Goal: Task Accomplishment & Management: Manage account settings

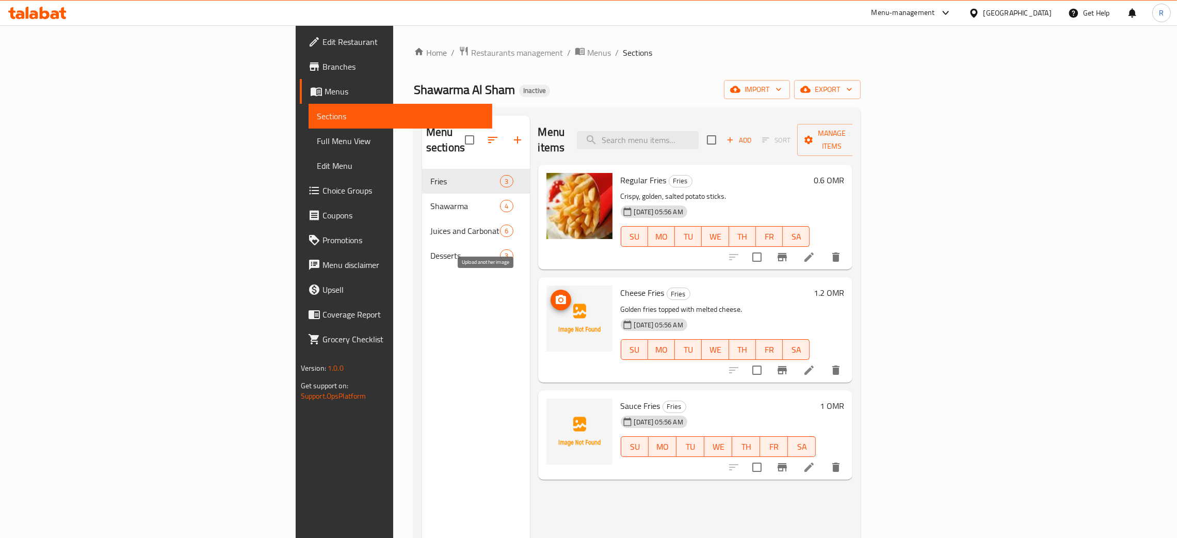
click at [555, 294] on icon "upload picture" at bounding box center [561, 300] width 12 height 12
click at [556, 408] on icon "upload picture" at bounding box center [561, 412] width 10 height 9
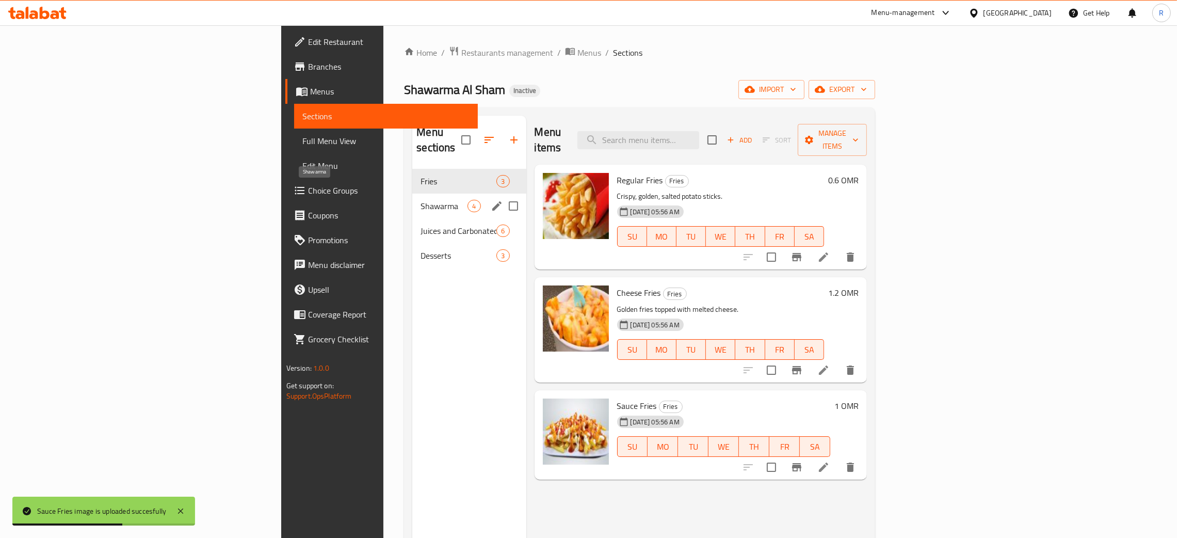
click at [420, 200] on span "Shawarma" at bounding box center [443, 206] width 47 height 12
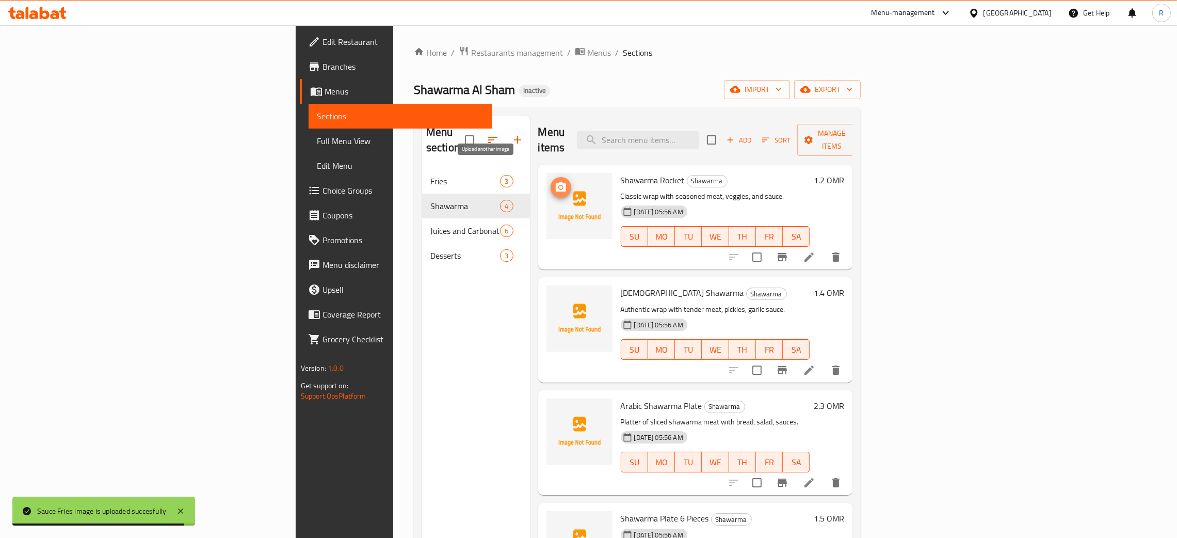
click at [555, 181] on icon "upload picture" at bounding box center [561, 187] width 12 height 12
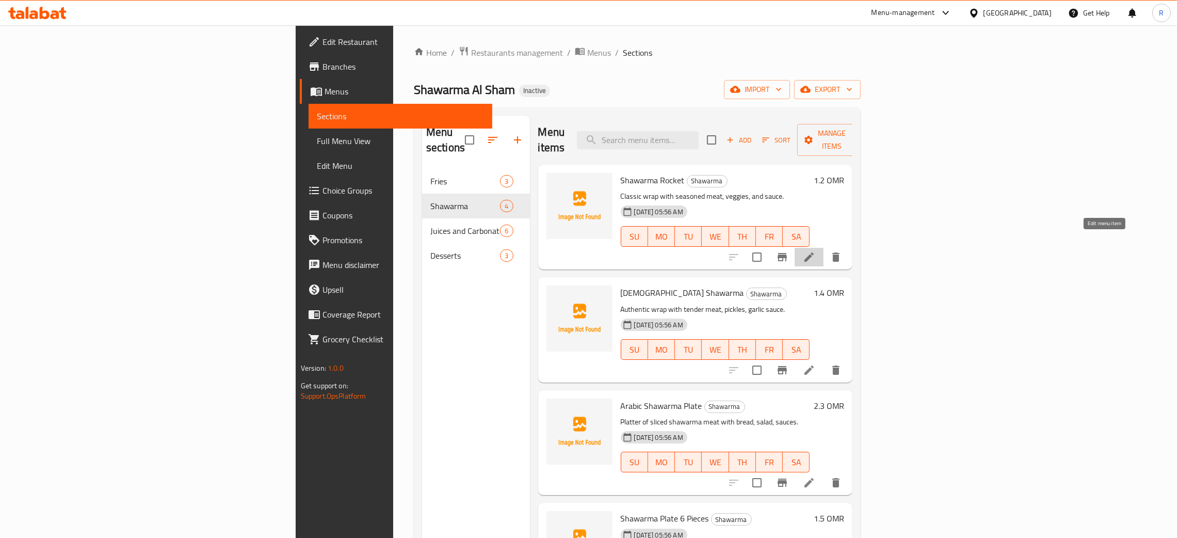
click at [815, 251] on icon at bounding box center [809, 257] width 12 height 12
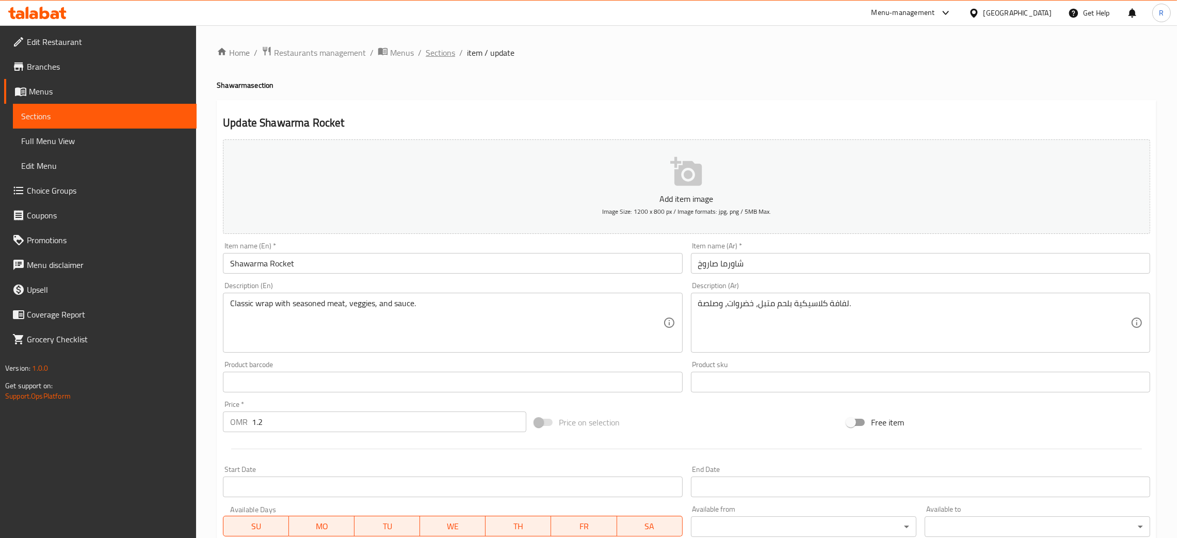
click at [446, 47] on span "Sections" at bounding box center [440, 52] width 29 height 12
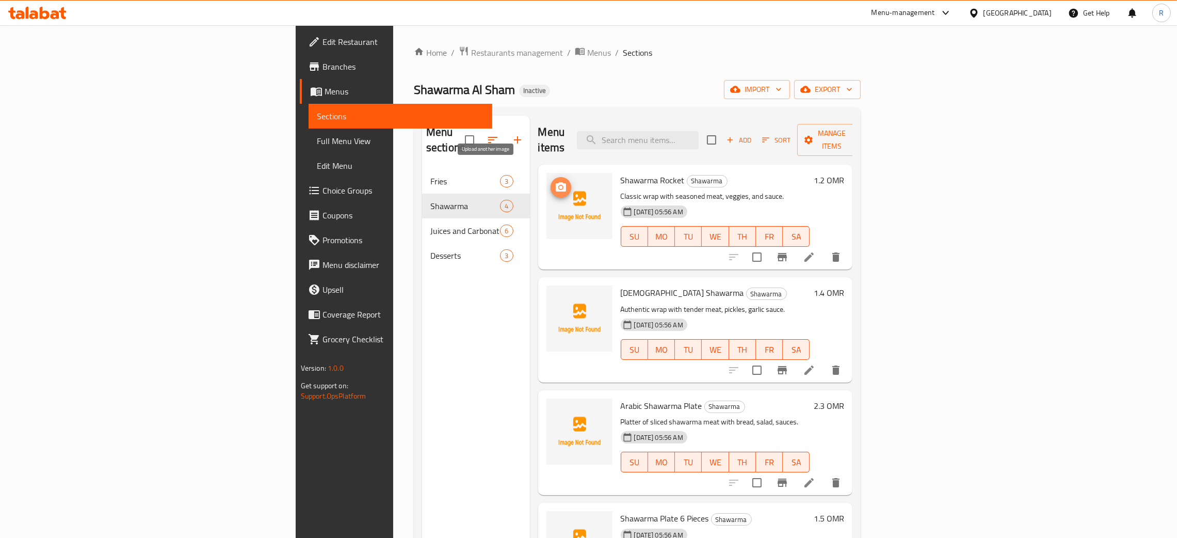
click at [550, 181] on span "upload picture" at bounding box center [560, 187] width 21 height 12
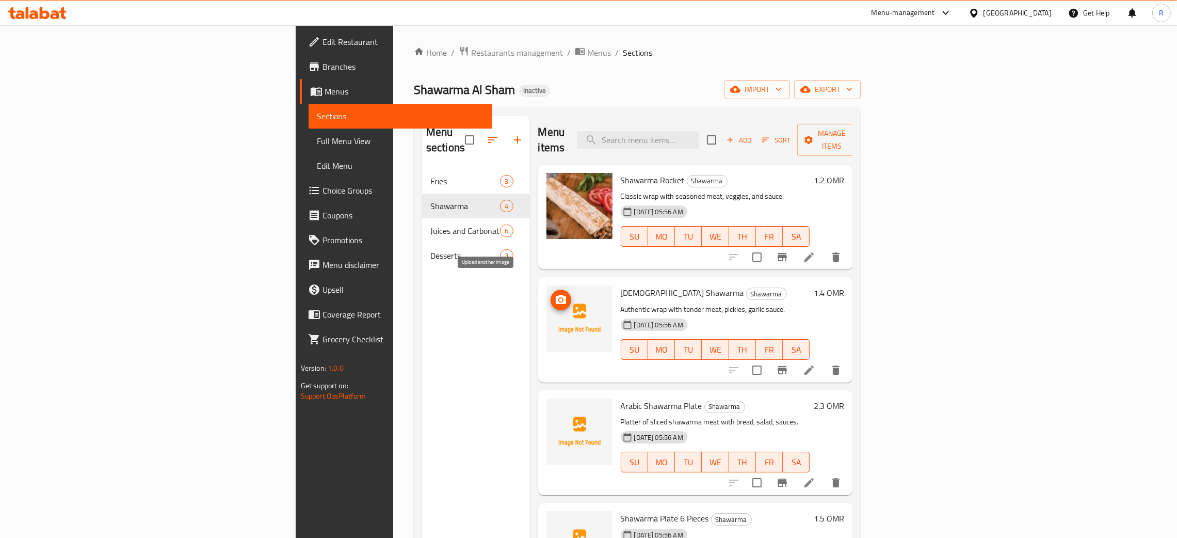
click at [550, 294] on span "upload picture" at bounding box center [560, 300] width 21 height 12
click at [555, 407] on icon "upload picture" at bounding box center [561, 413] width 12 height 12
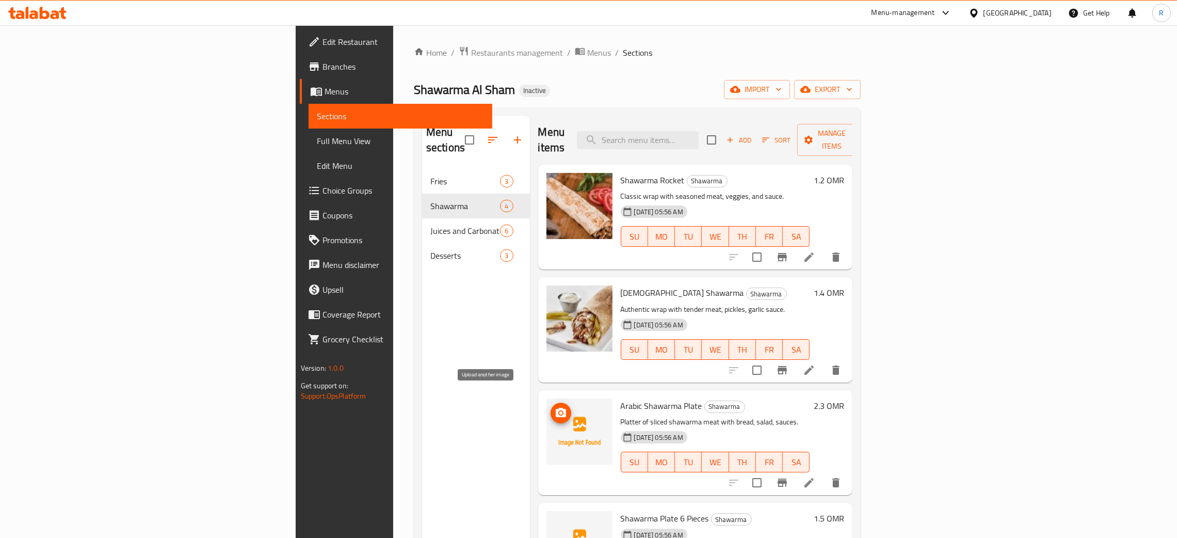
click at [550, 407] on span "upload picture" at bounding box center [560, 413] width 21 height 12
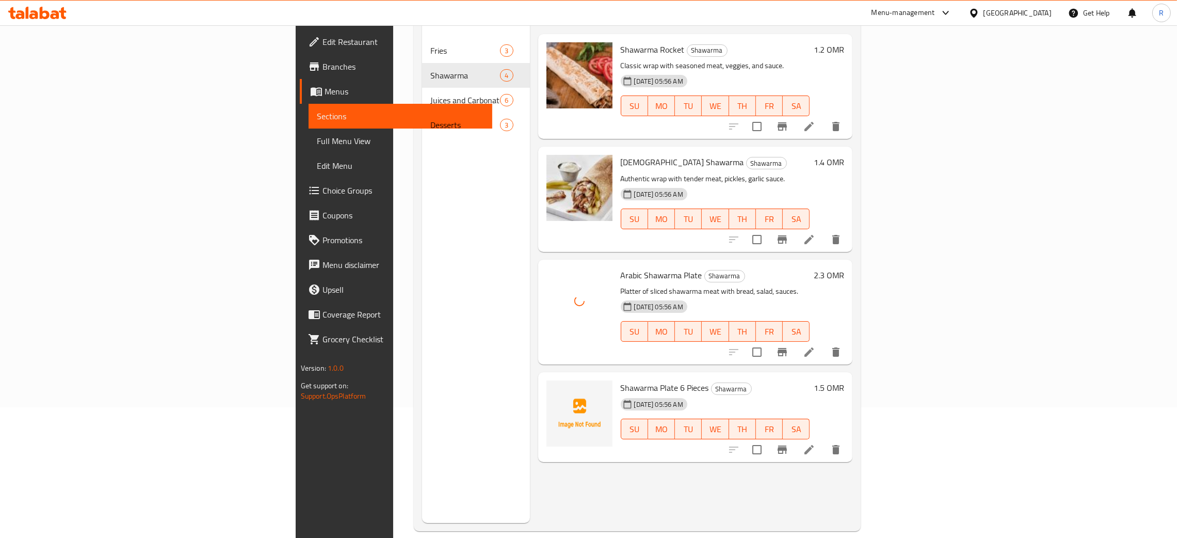
scroll to position [145, 0]
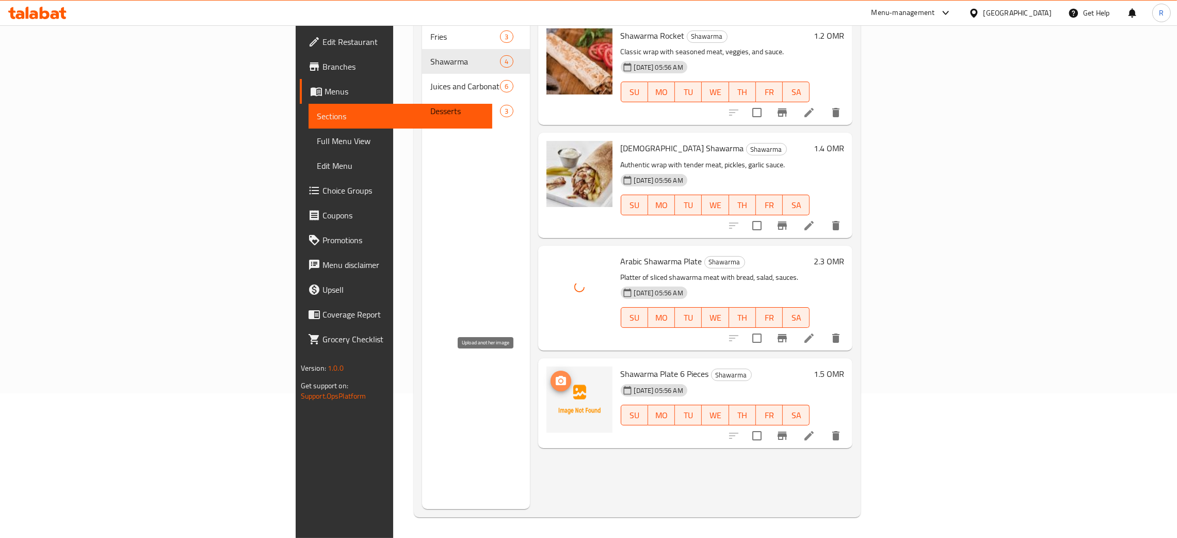
click at [556, 376] on icon "upload picture" at bounding box center [561, 380] width 10 height 9
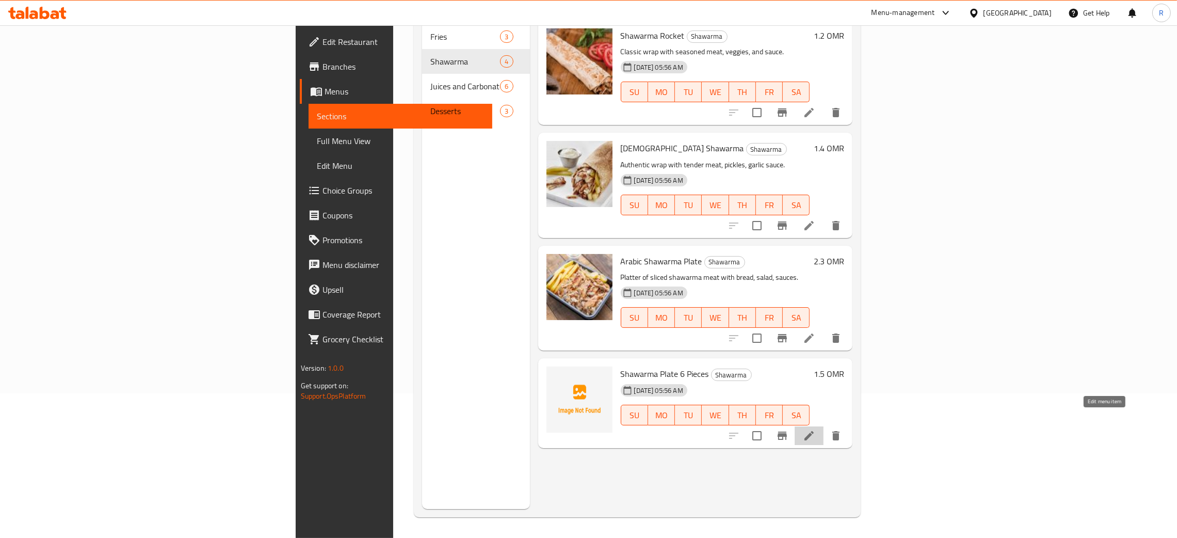
click at [815, 429] on icon at bounding box center [809, 435] width 12 height 12
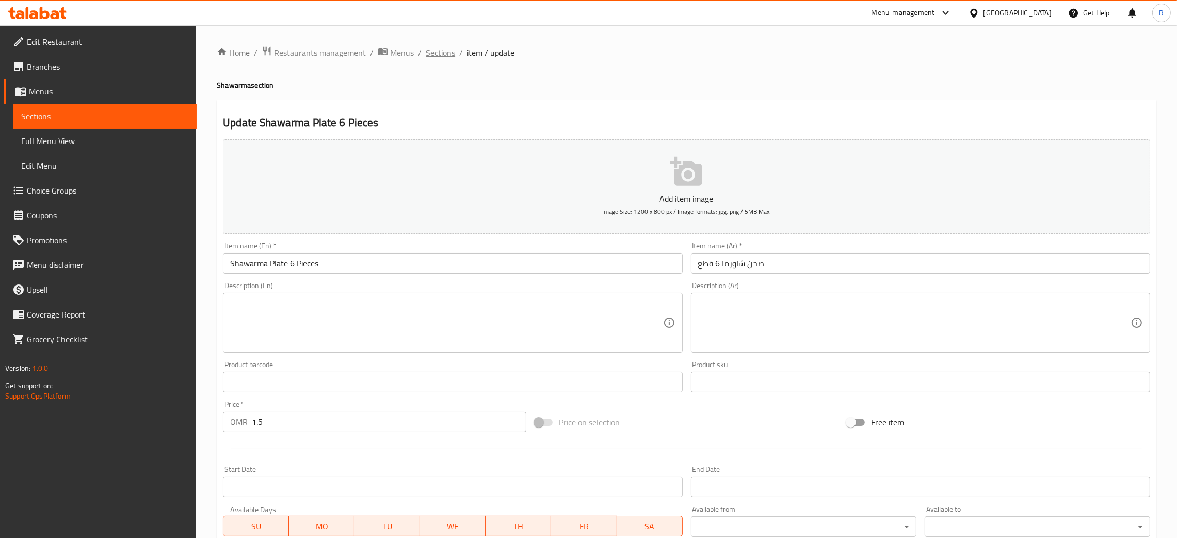
click at [434, 57] on span "Sections" at bounding box center [440, 52] width 29 height 12
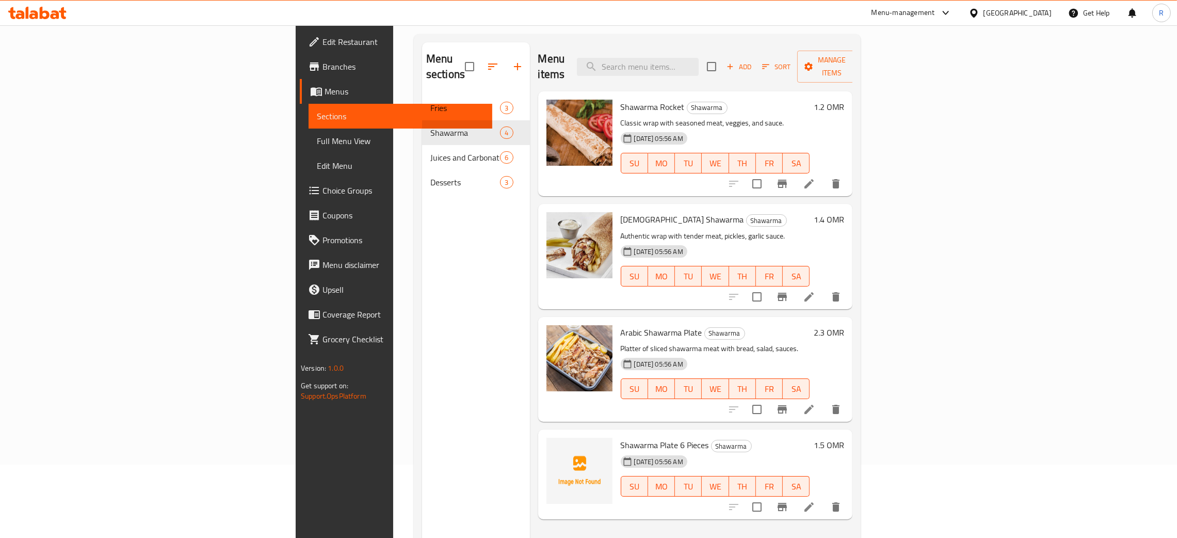
scroll to position [145, 0]
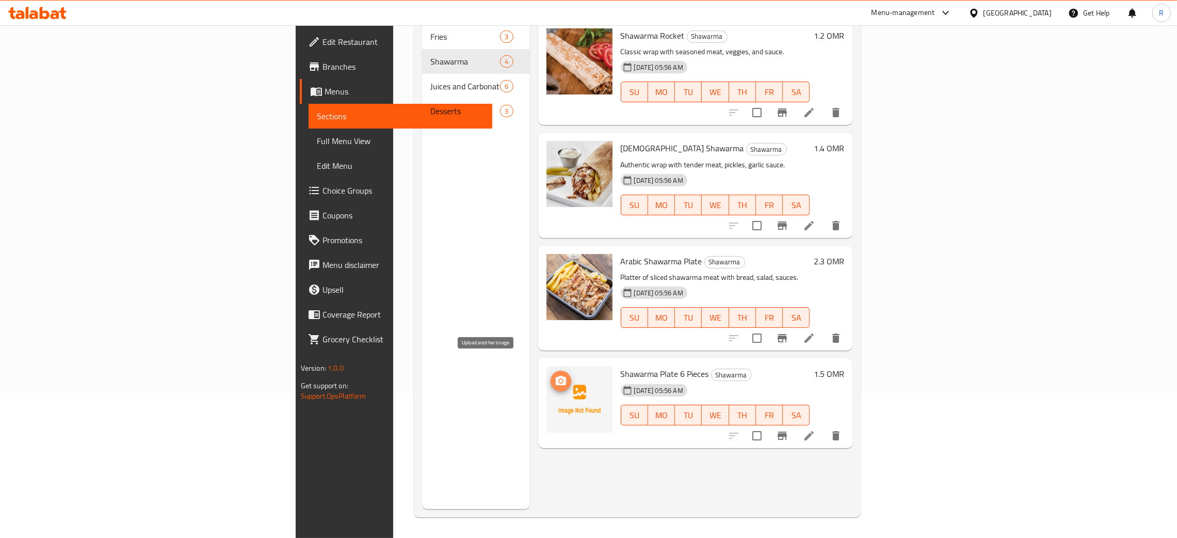
click at [550, 375] on span "upload picture" at bounding box center [560, 381] width 21 height 12
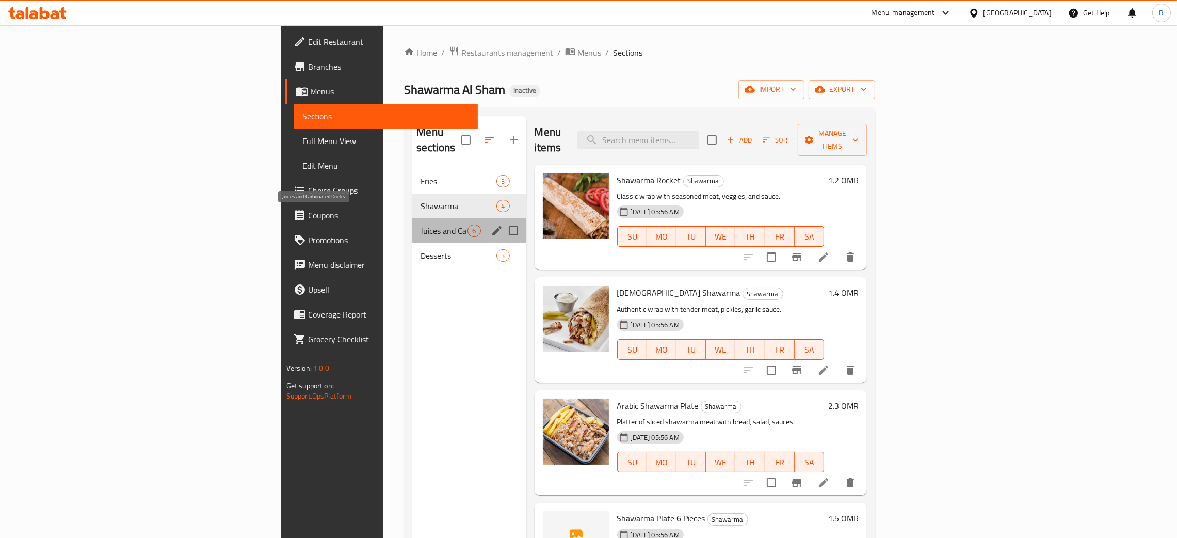
click at [420, 224] on span "Juices and Carbonated Drinks" at bounding box center [443, 230] width 47 height 12
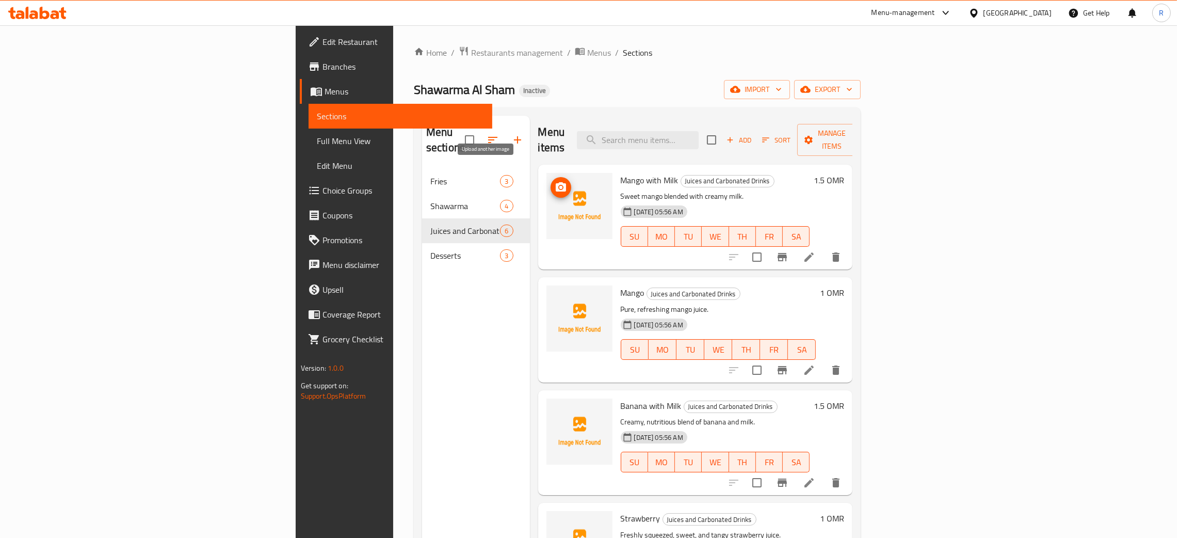
click at [555, 181] on icon "upload picture" at bounding box center [561, 187] width 12 height 12
click at [555, 294] on icon "upload picture" at bounding box center [561, 300] width 12 height 12
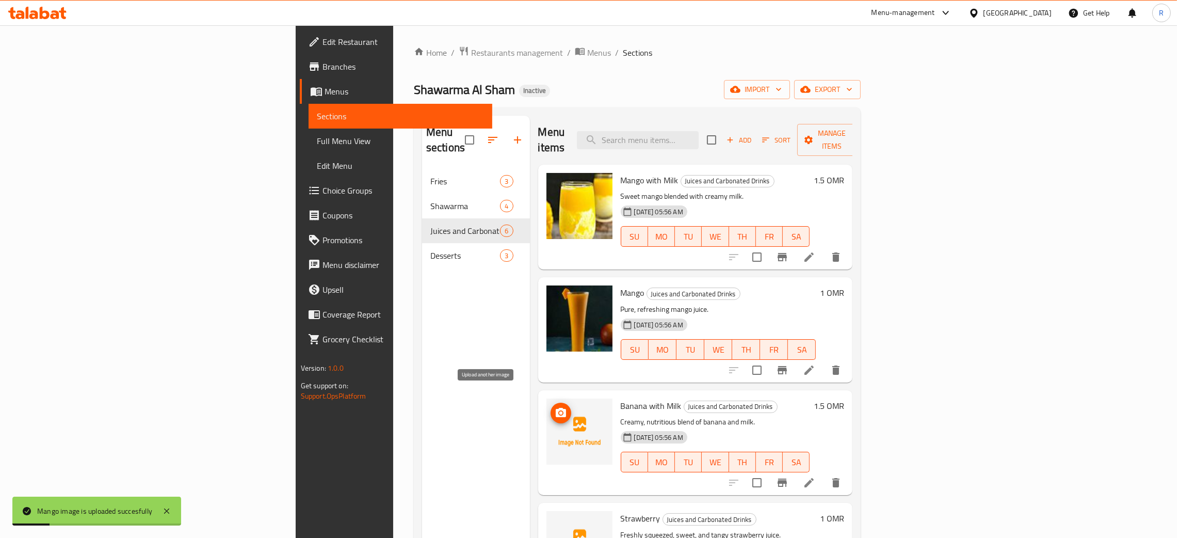
click at [556, 408] on icon "upload picture" at bounding box center [561, 412] width 10 height 9
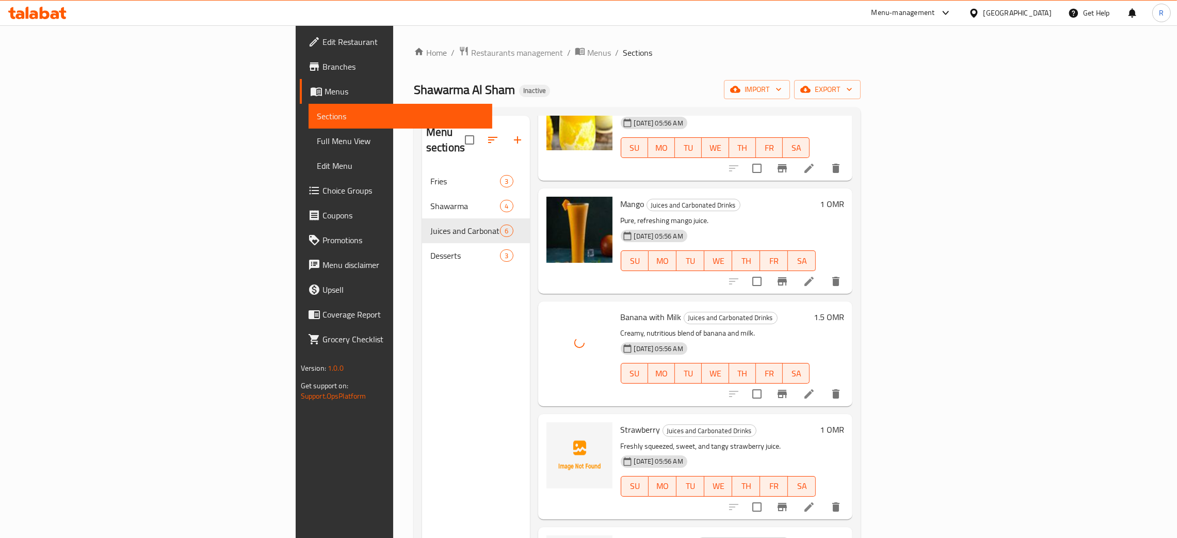
scroll to position [155, 0]
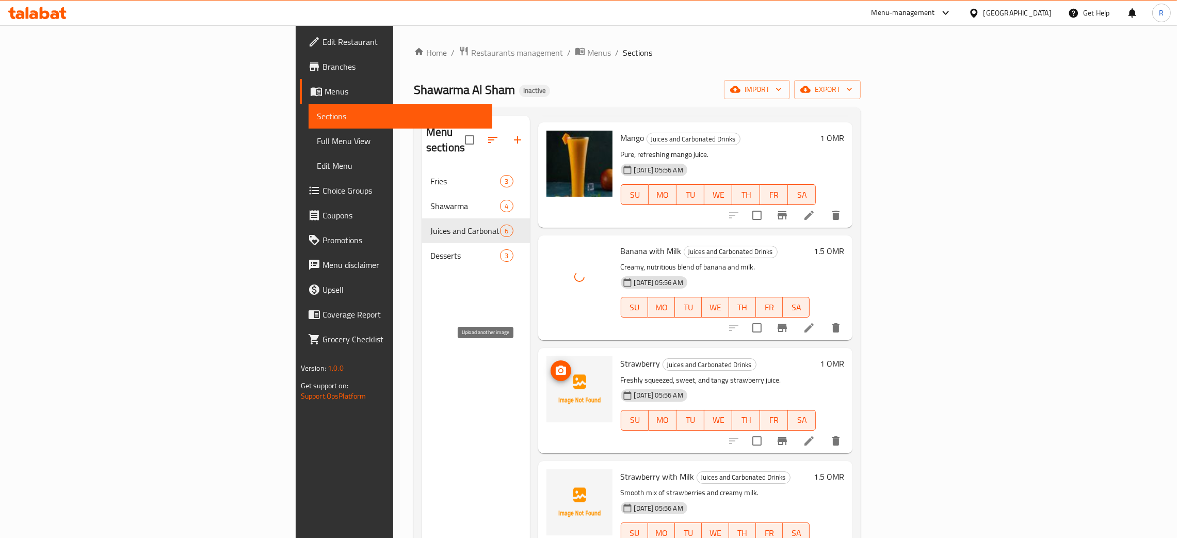
click at [556, 365] on icon "upload picture" at bounding box center [561, 369] width 10 height 9
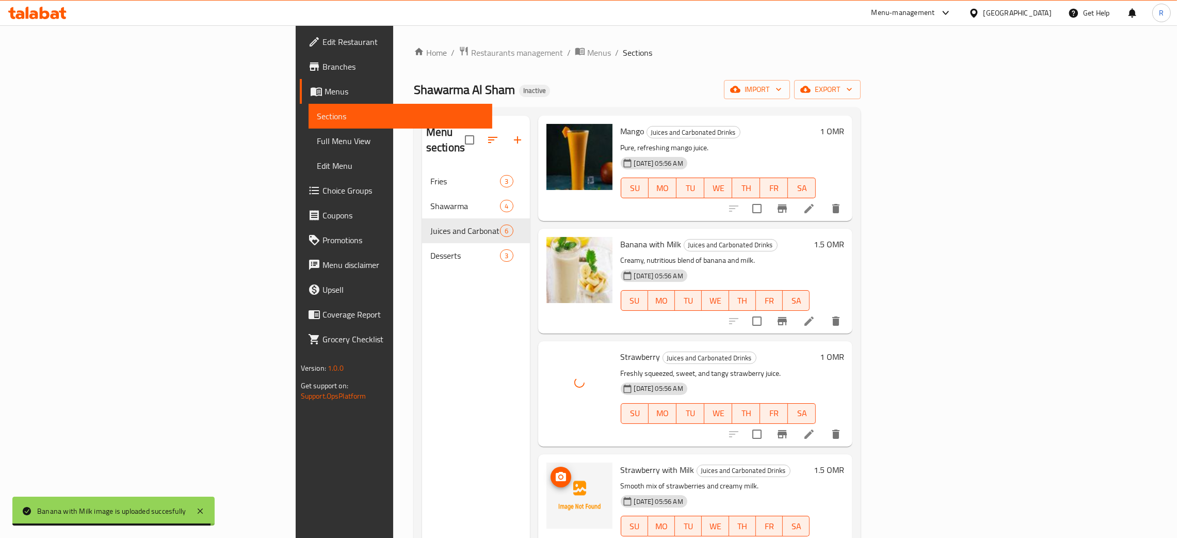
scroll to position [163, 0]
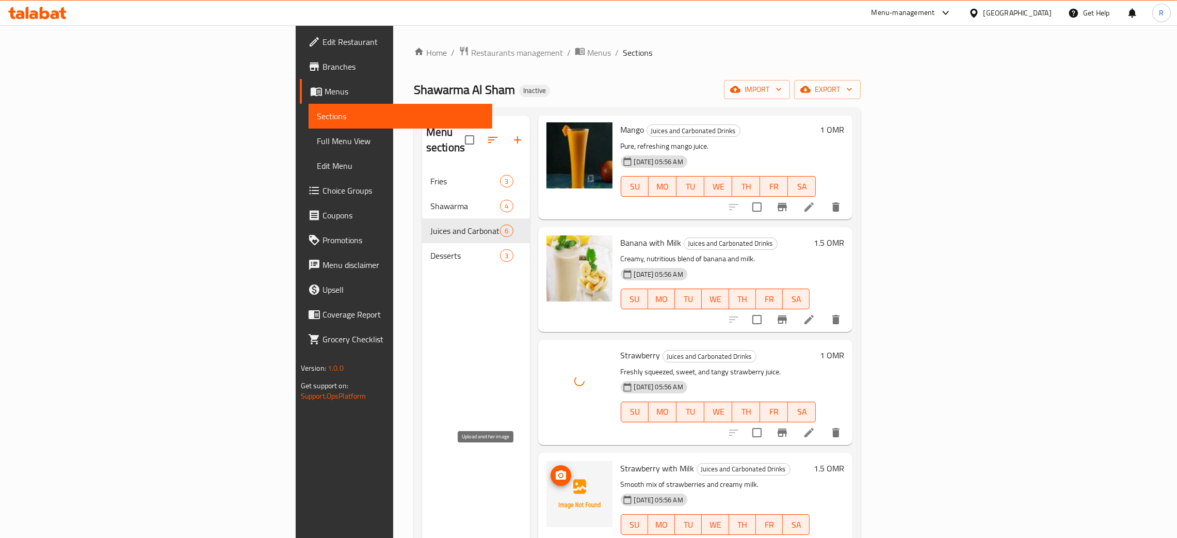
click at [556, 470] on icon "upload picture" at bounding box center [561, 474] width 10 height 9
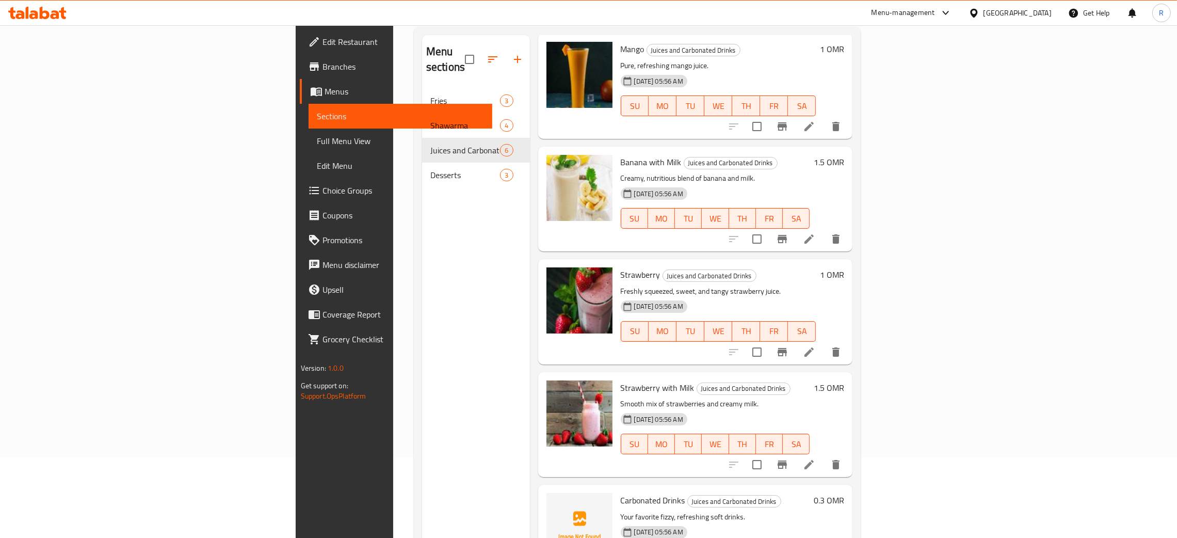
scroll to position [145, 0]
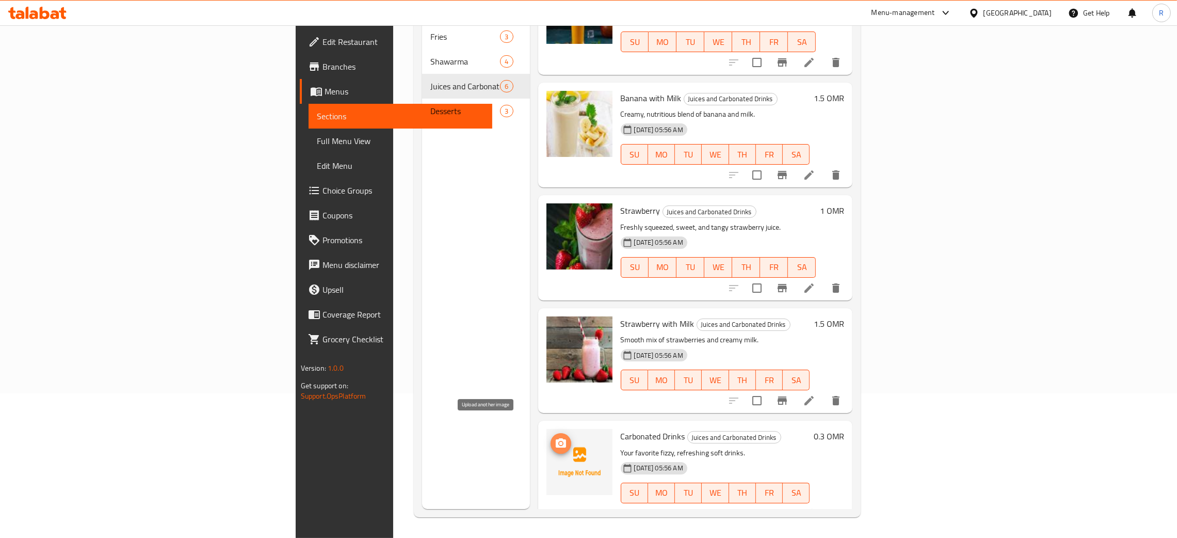
click at [556, 438] on icon "upload picture" at bounding box center [561, 442] width 10 height 9
click at [814, 509] on icon at bounding box center [808, 513] width 9 height 9
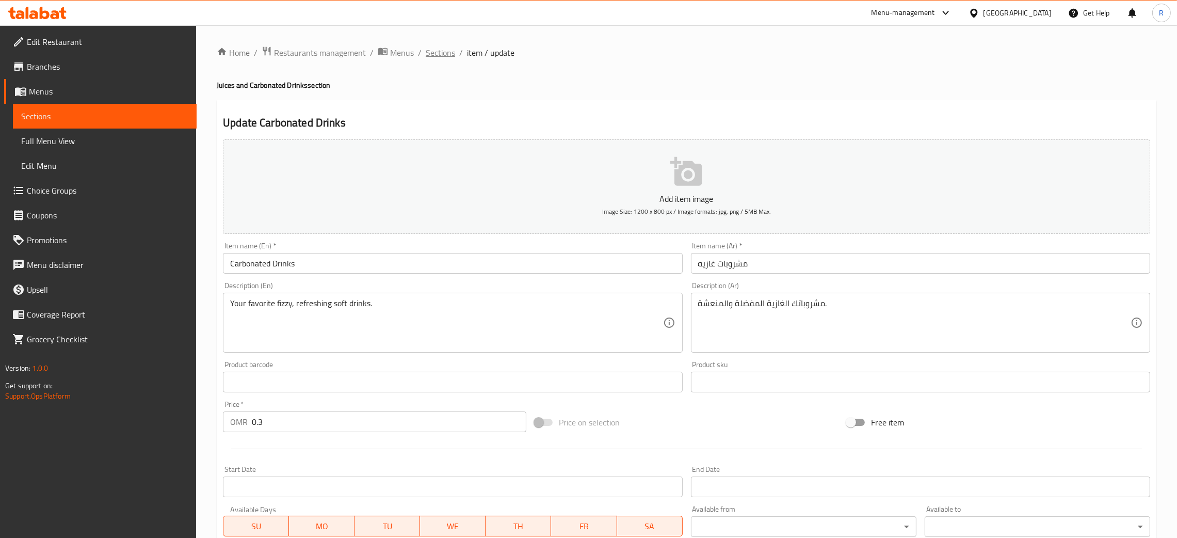
click at [437, 52] on span "Sections" at bounding box center [440, 52] width 29 height 12
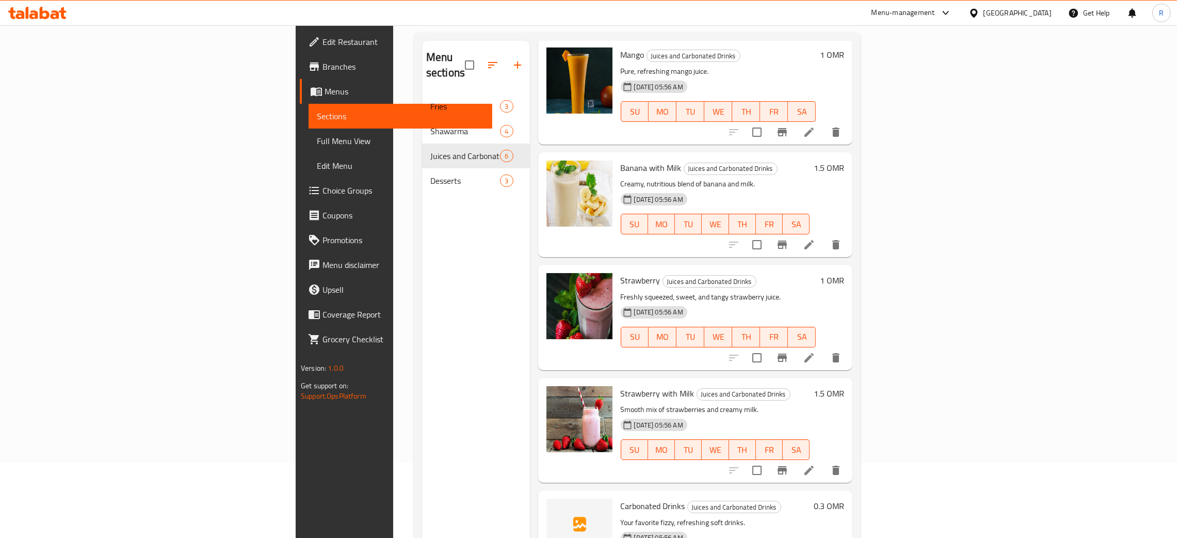
scroll to position [145, 0]
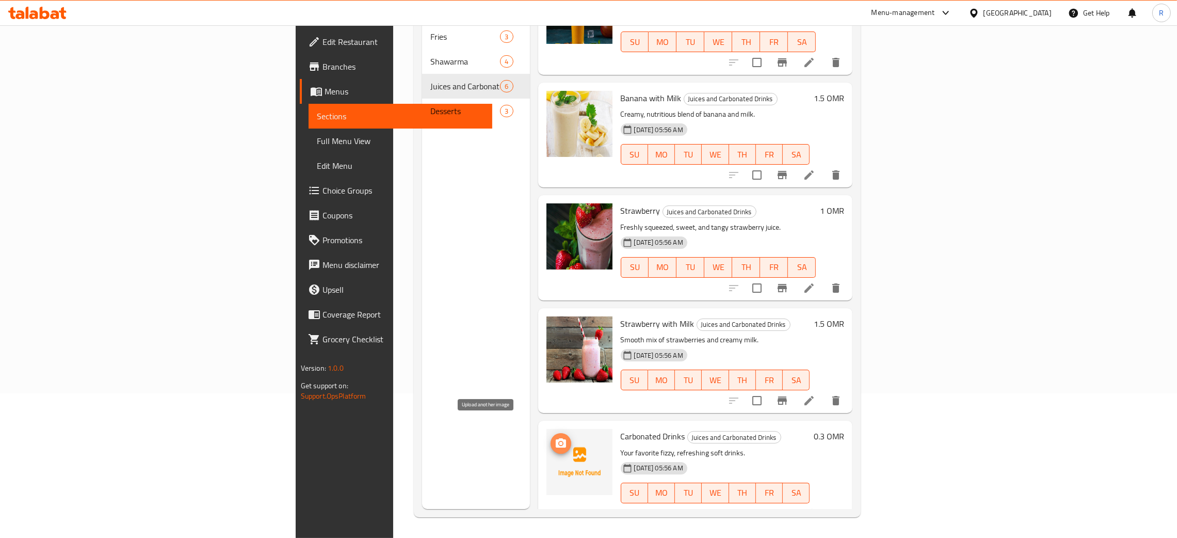
click at [555, 437] on icon "upload picture" at bounding box center [561, 443] width 12 height 12
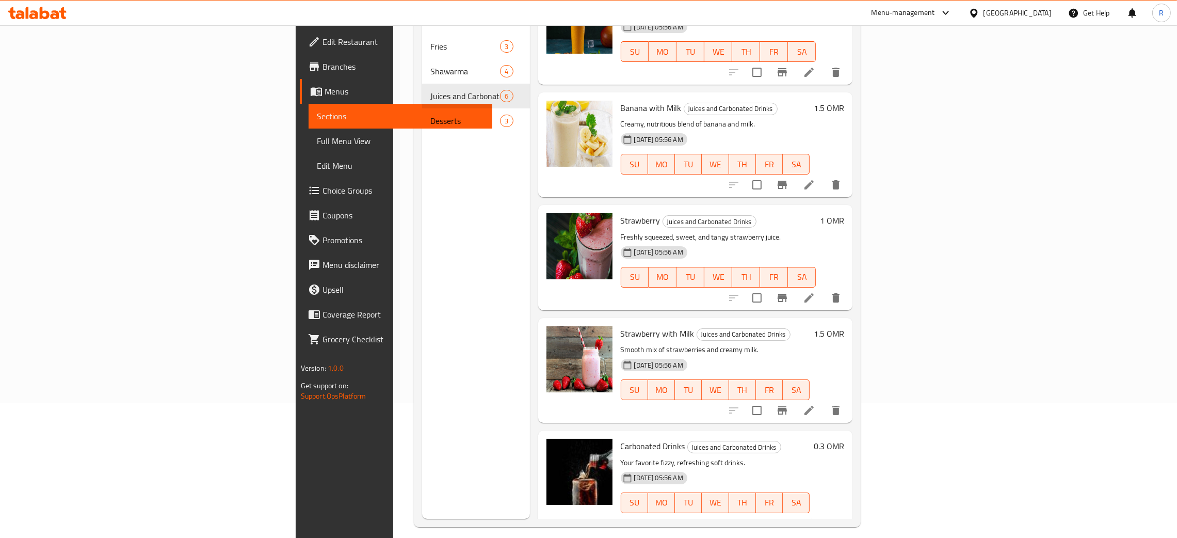
scroll to position [0, 0]
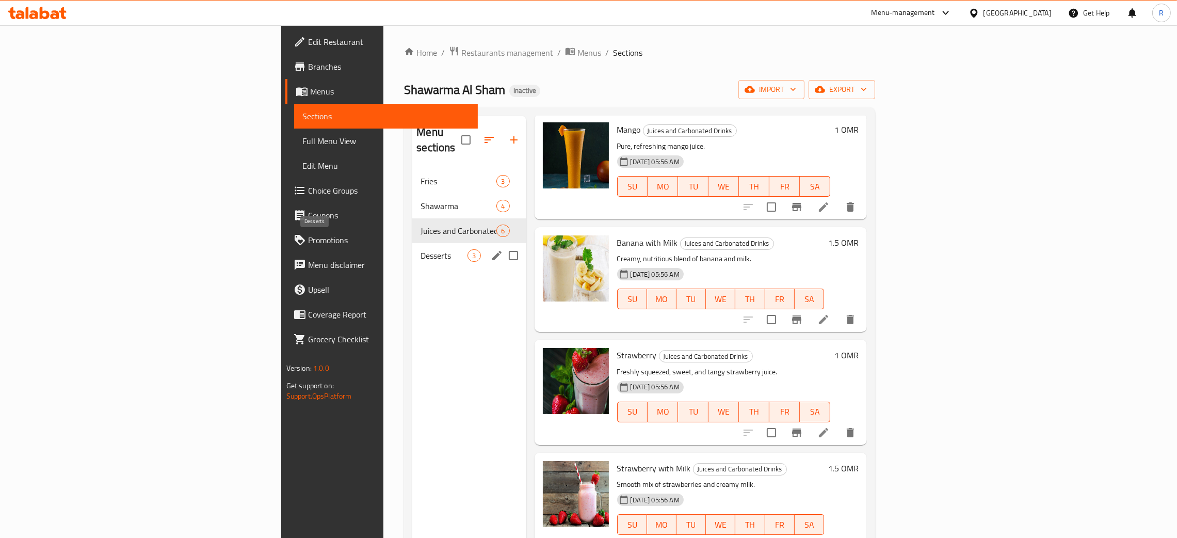
click at [420, 249] on span "Desserts" at bounding box center [443, 255] width 47 height 12
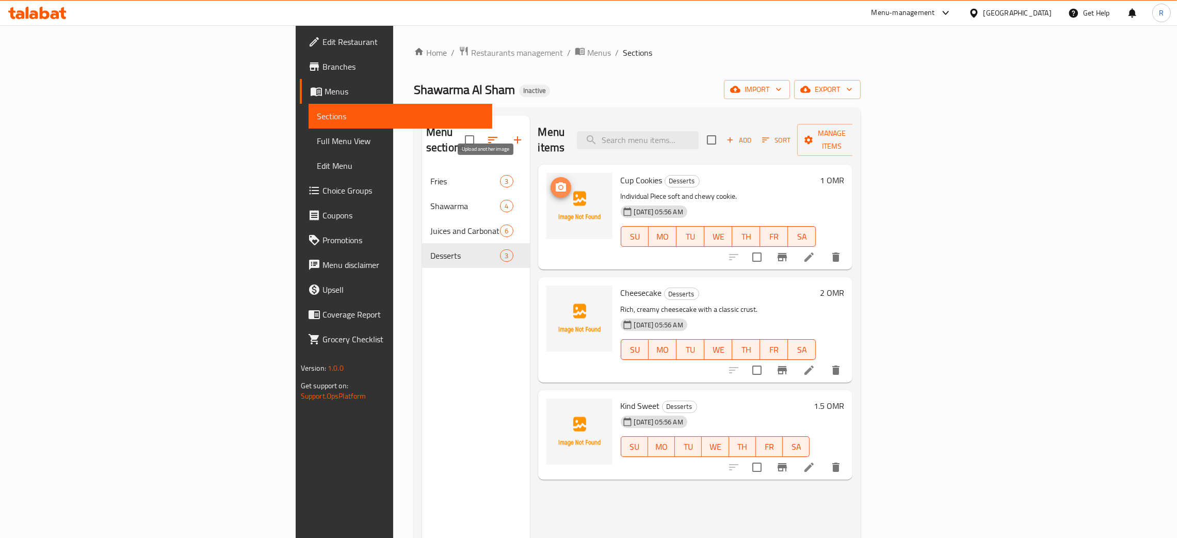
click at [555, 181] on icon "upload picture" at bounding box center [561, 187] width 12 height 12
click at [555, 294] on icon "upload picture" at bounding box center [561, 300] width 12 height 12
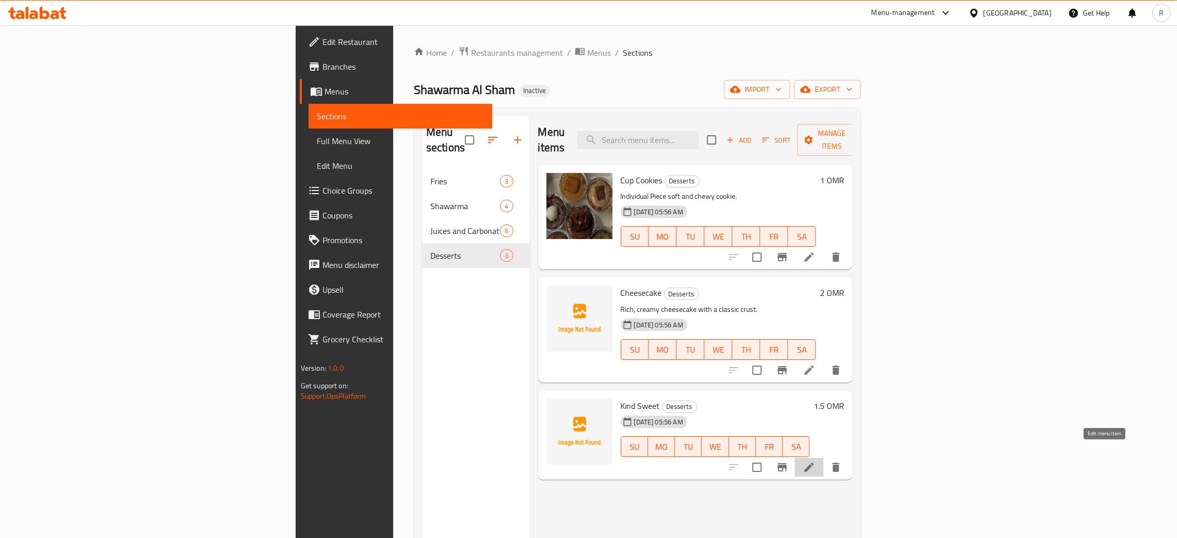
click at [814, 462] on icon at bounding box center [808, 466] width 9 height 9
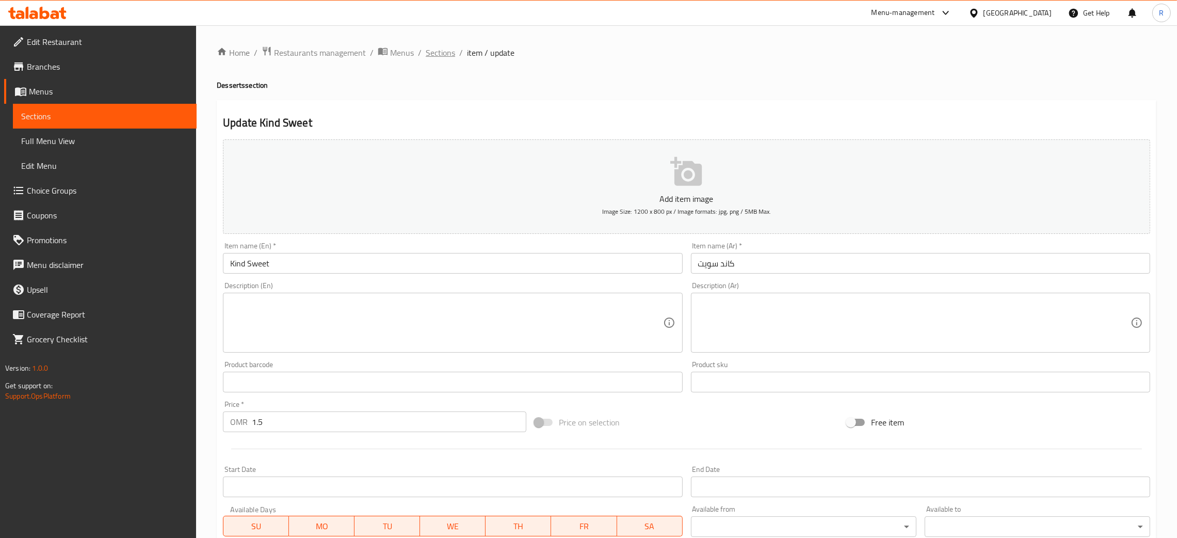
click at [441, 54] on span "Sections" at bounding box center [440, 52] width 29 height 12
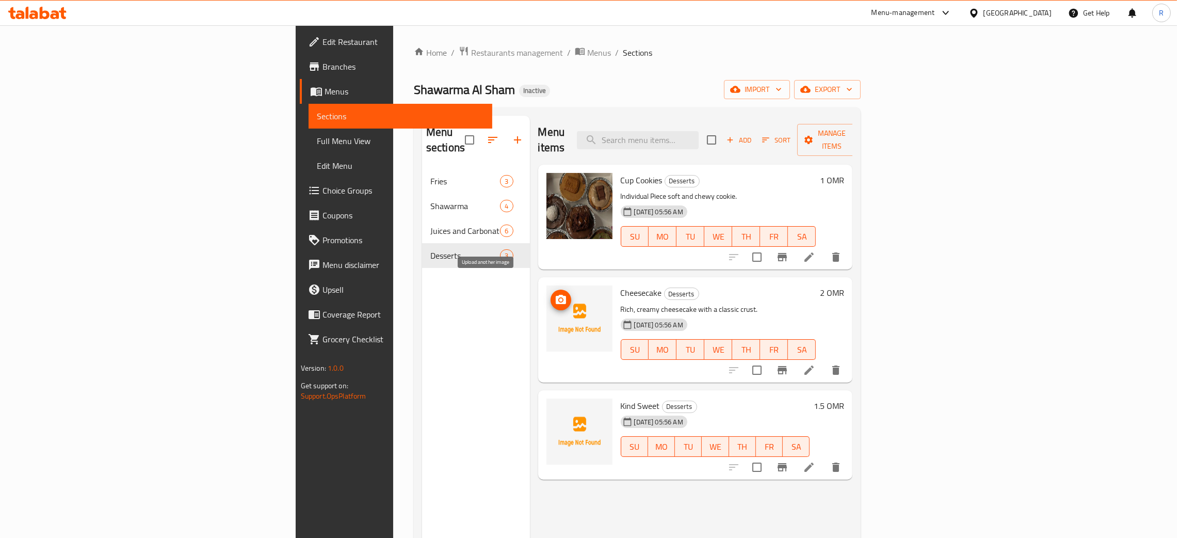
click at [550, 291] on button "upload picture" at bounding box center [560, 299] width 21 height 21
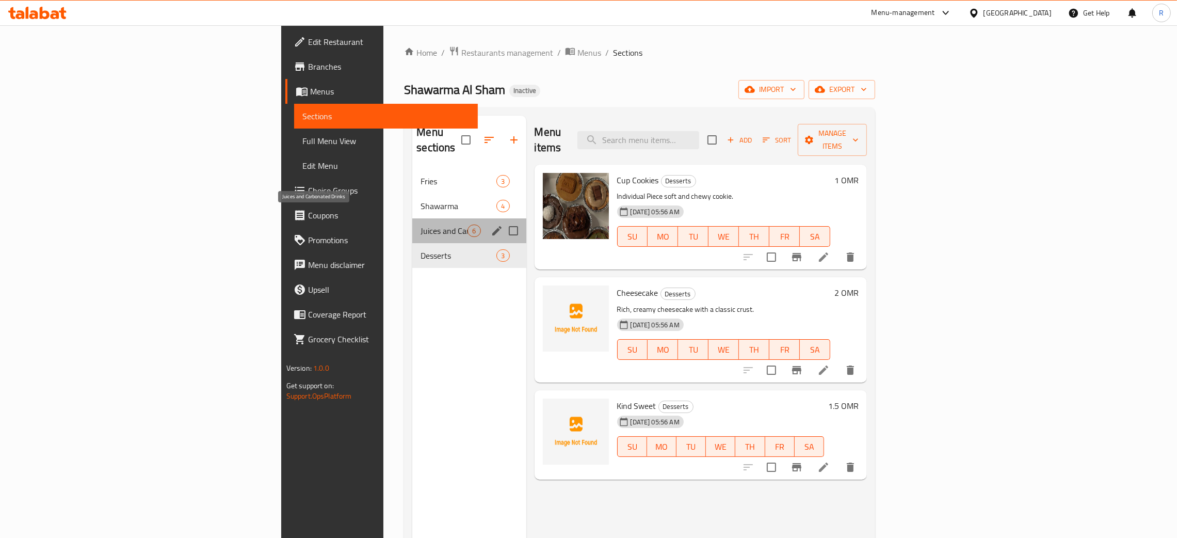
click at [420, 224] on span "Juices and Carbonated Drinks" at bounding box center [443, 230] width 47 height 12
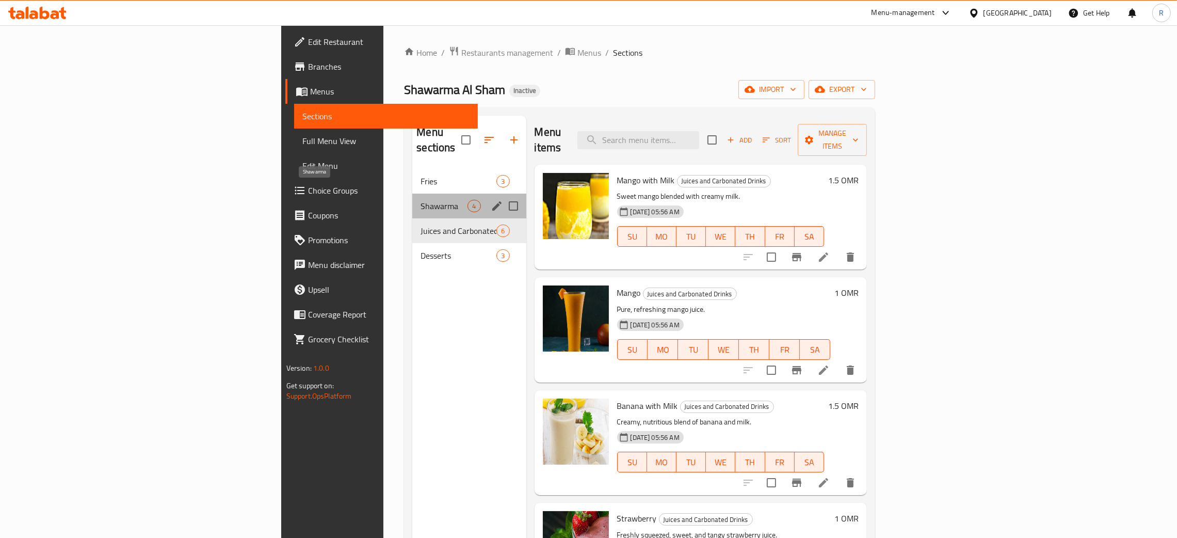
click at [420, 200] on span "Shawarma" at bounding box center [443, 206] width 47 height 12
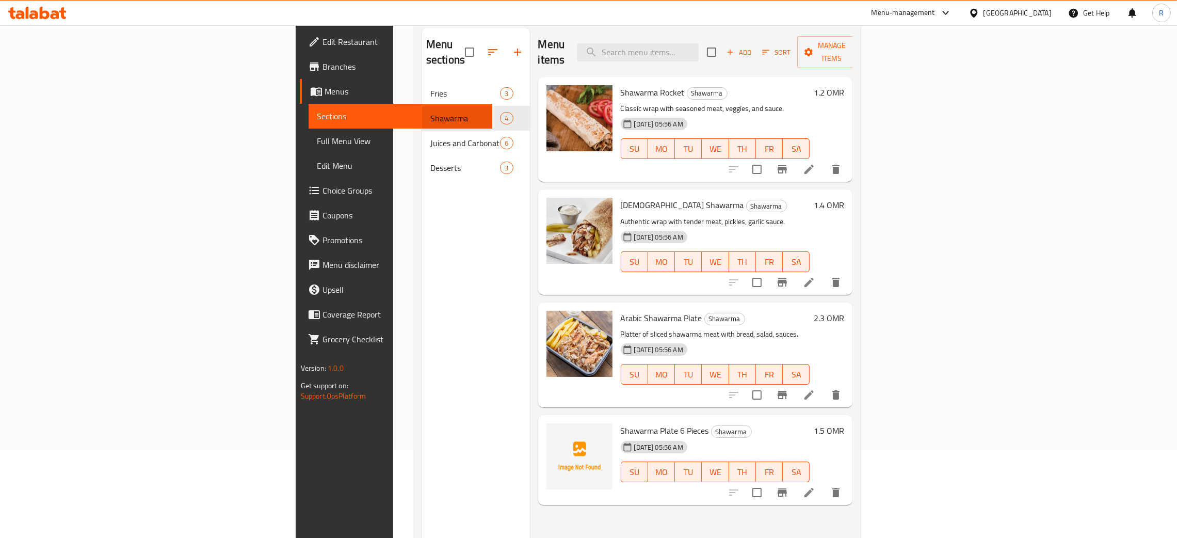
scroll to position [145, 0]
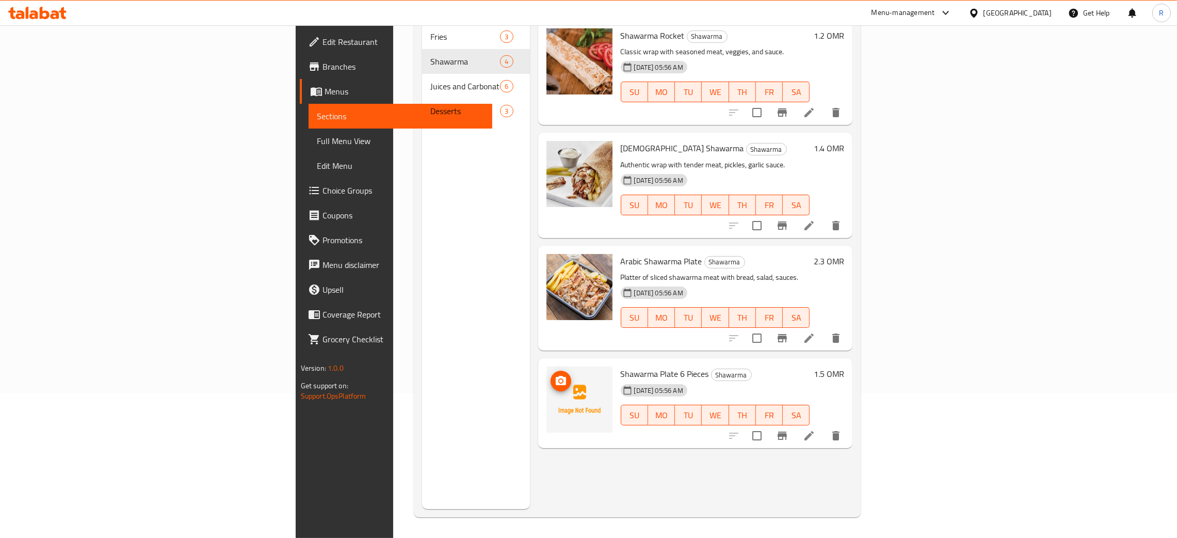
click at [556, 376] on icon "upload picture" at bounding box center [561, 380] width 10 height 9
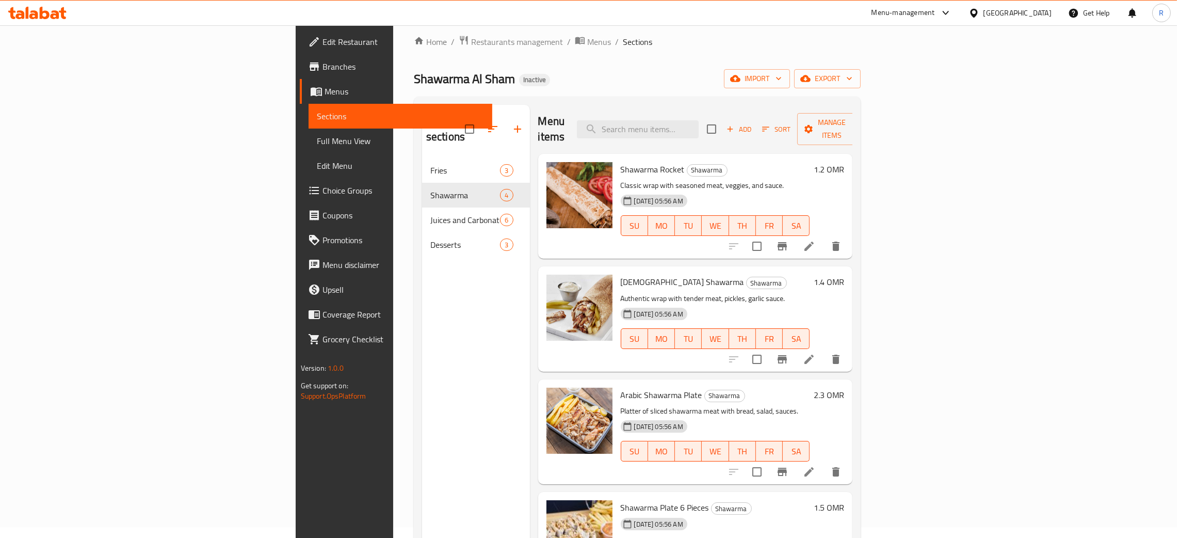
scroll to position [0, 0]
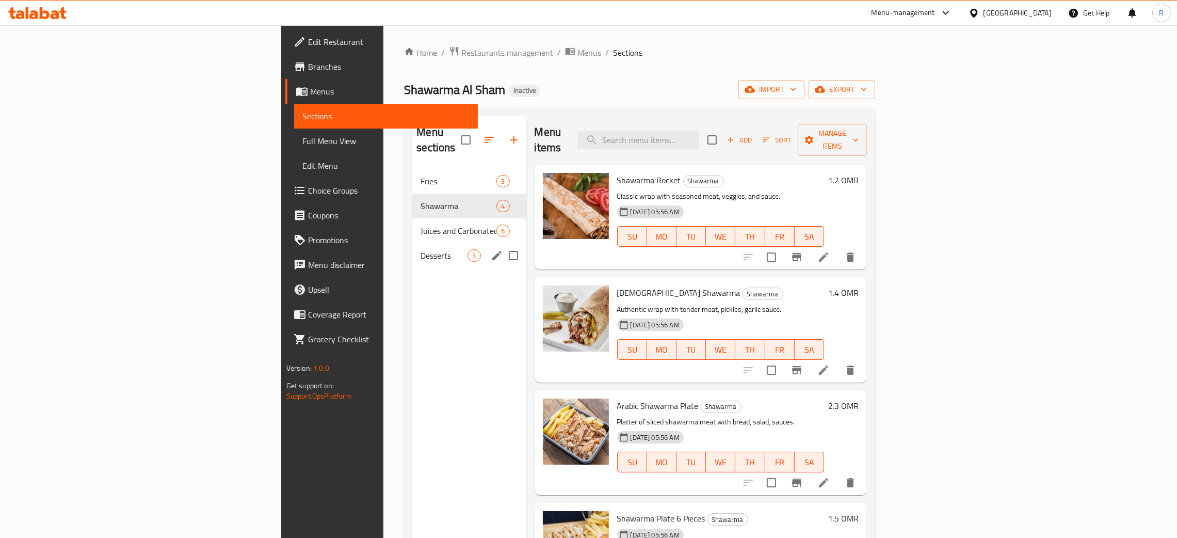
click at [420, 249] on span "Desserts" at bounding box center [443, 255] width 47 height 12
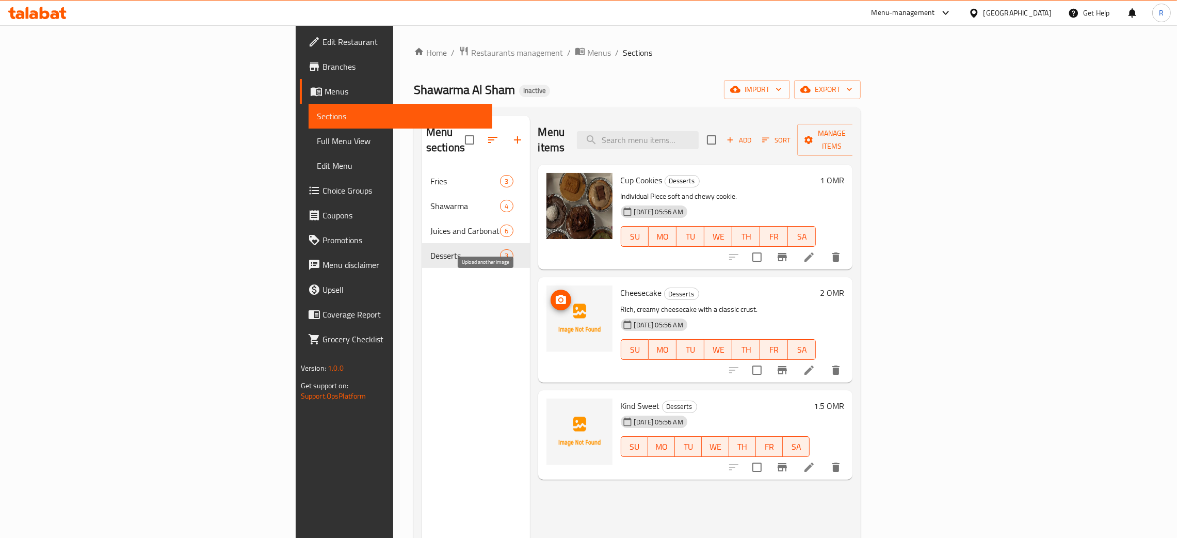
click at [556, 295] on icon "upload picture" at bounding box center [561, 299] width 10 height 9
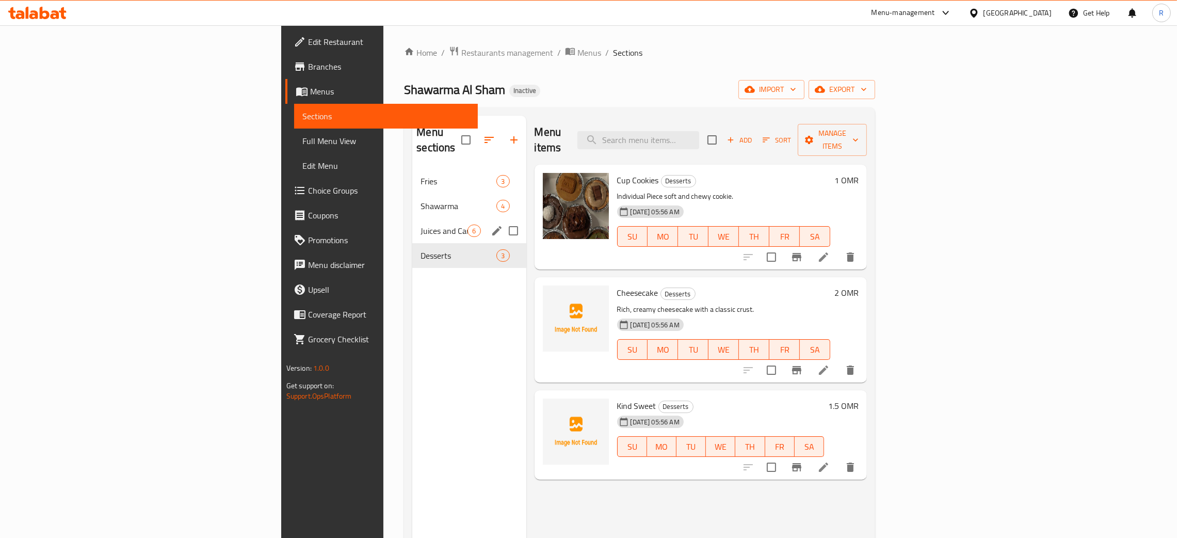
click at [412, 225] on div "Juices and Carbonated Drinks 6" at bounding box center [468, 230] width 113 height 25
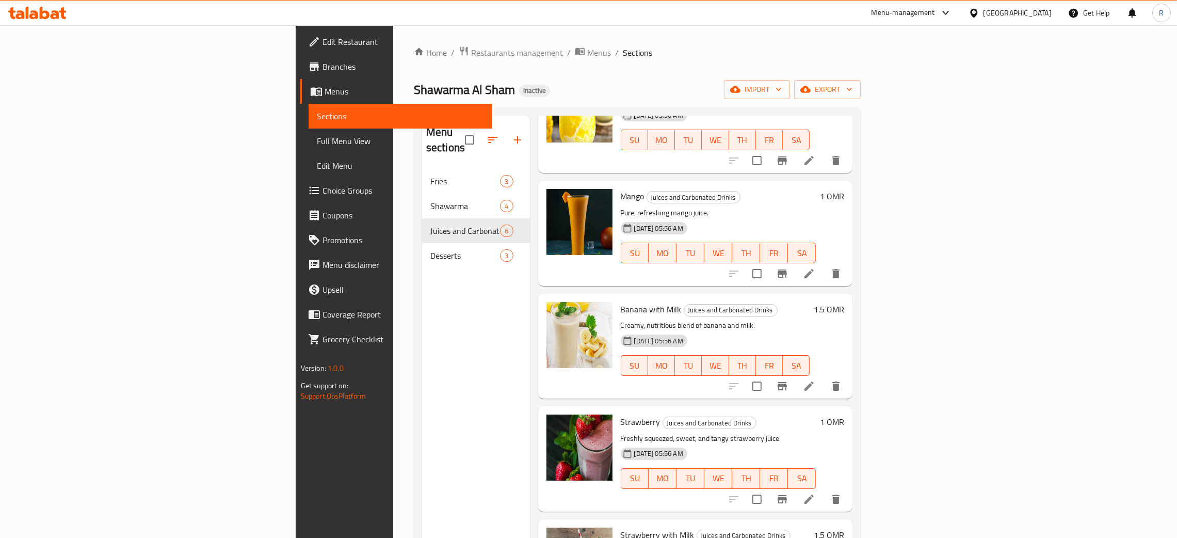
scroll to position [163, 0]
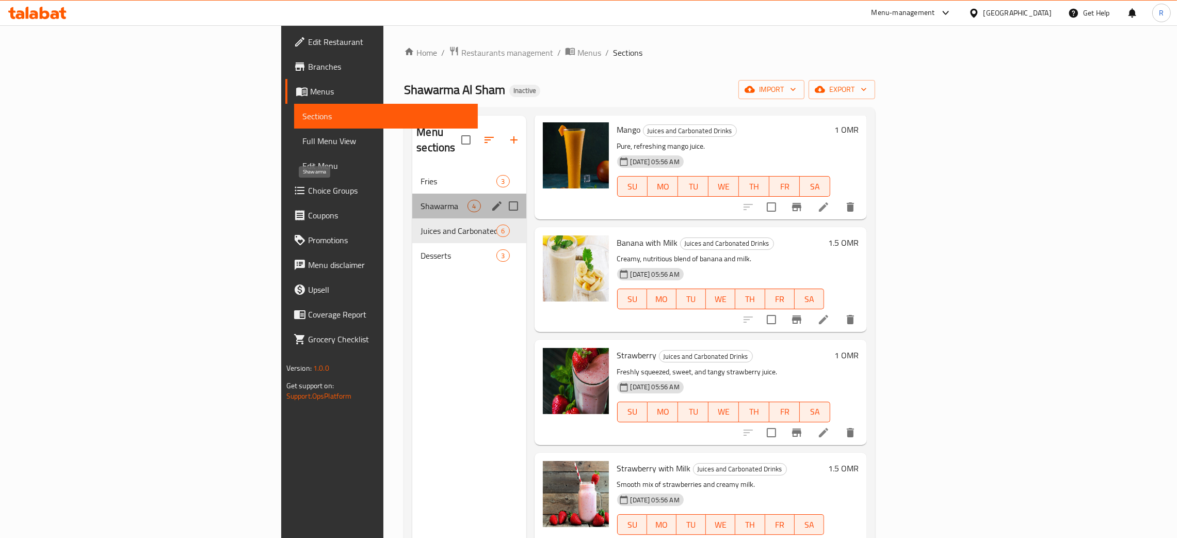
click at [420, 200] on span "Shawarma" at bounding box center [443, 206] width 47 height 12
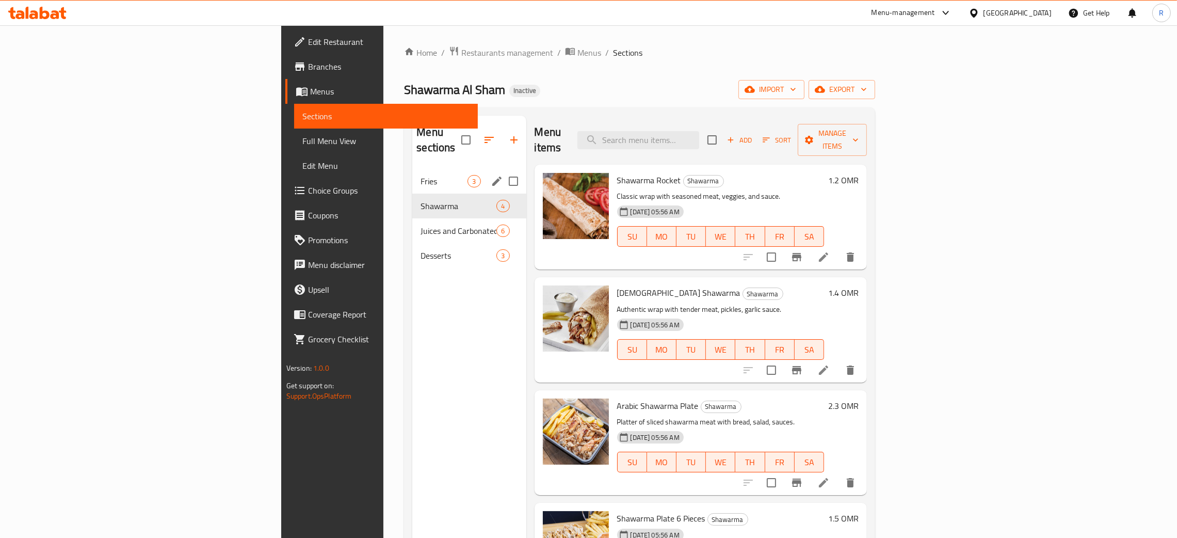
click at [420, 175] on span "Fries" at bounding box center [443, 181] width 47 height 12
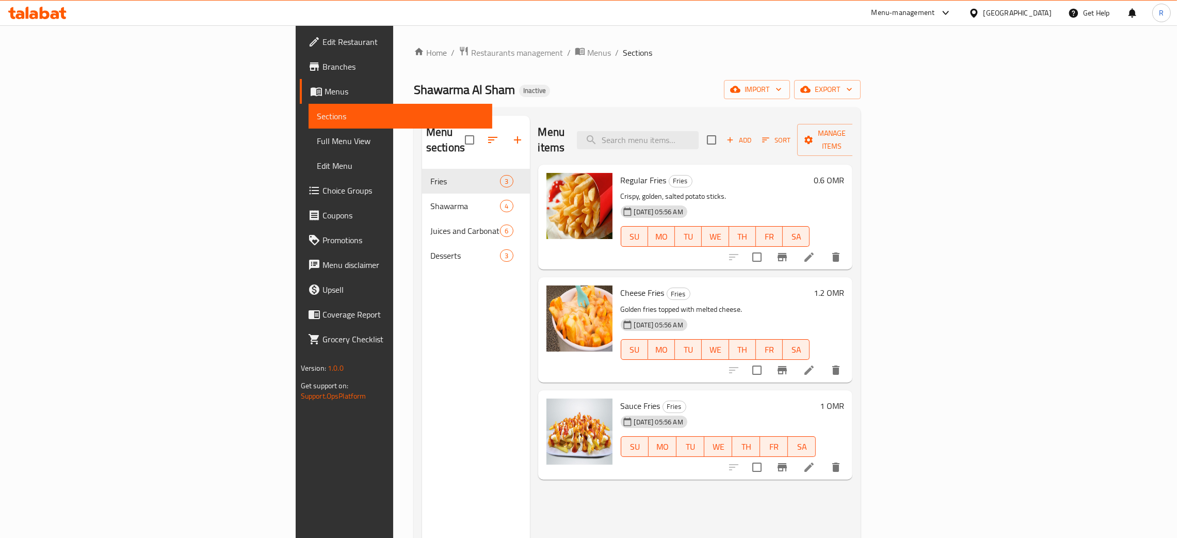
click at [322, 43] on span "Edit Restaurant" at bounding box center [402, 42] width 161 height 12
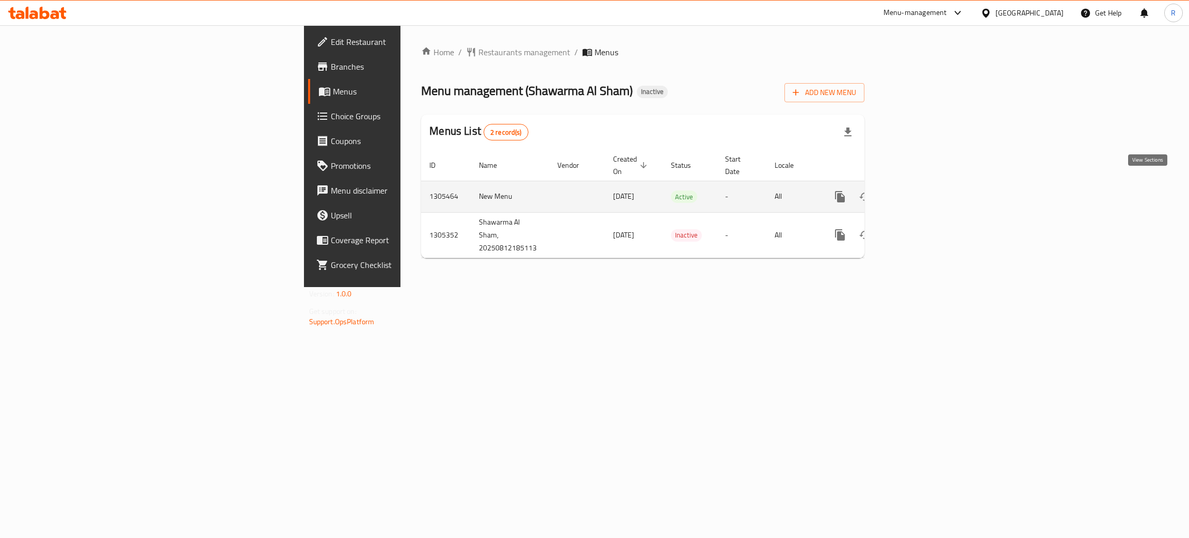
click at [919, 192] on icon "enhanced table" at bounding box center [914, 196] width 9 height 9
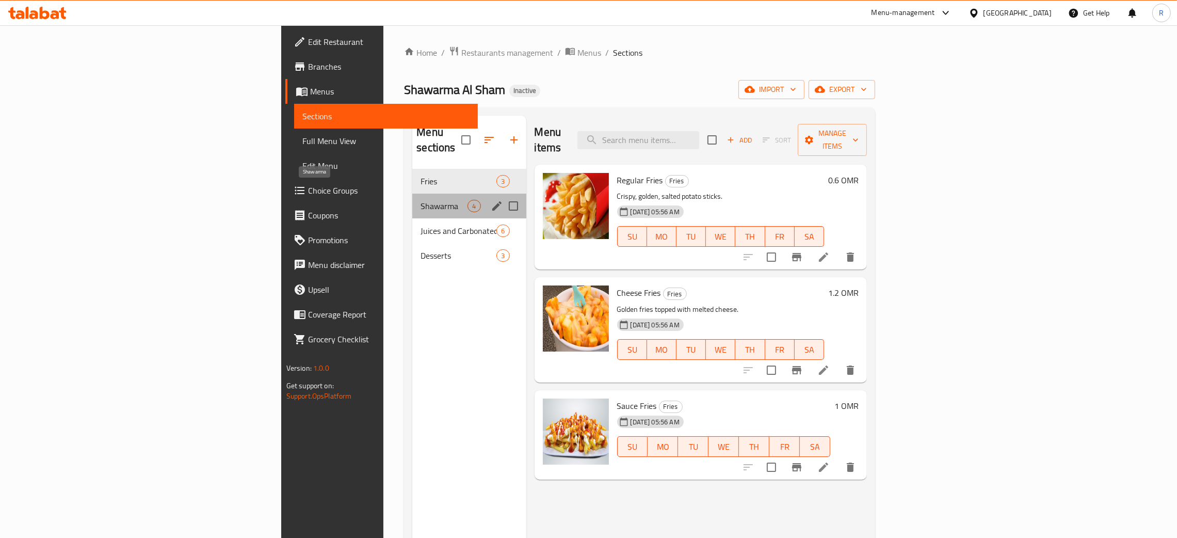
click at [420, 200] on span "Shawarma" at bounding box center [443, 206] width 47 height 12
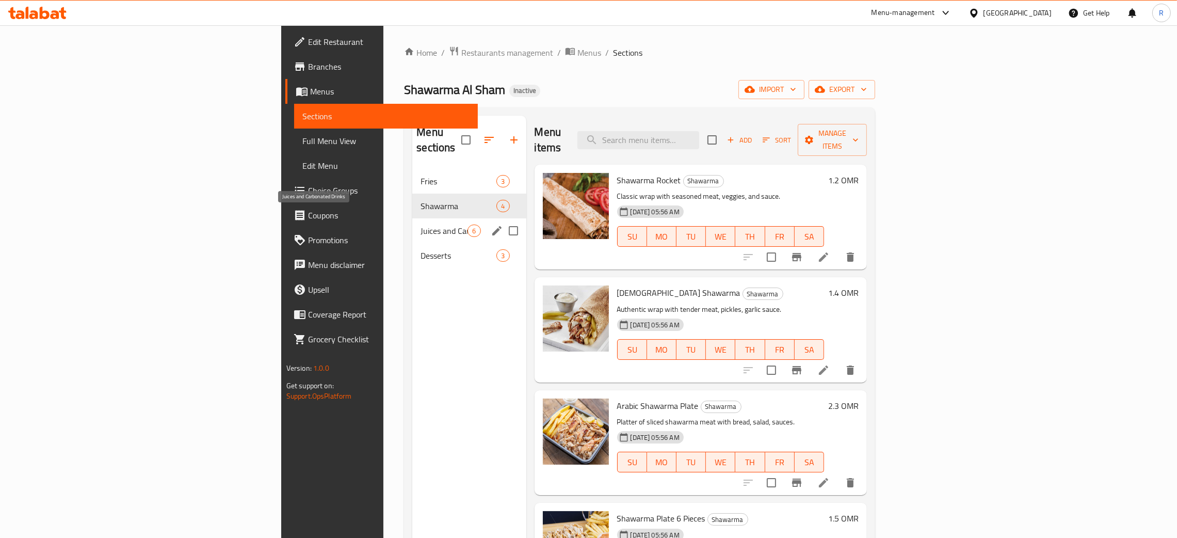
click at [420, 224] on span "Juices and Carbonated Drinks" at bounding box center [443, 230] width 47 height 12
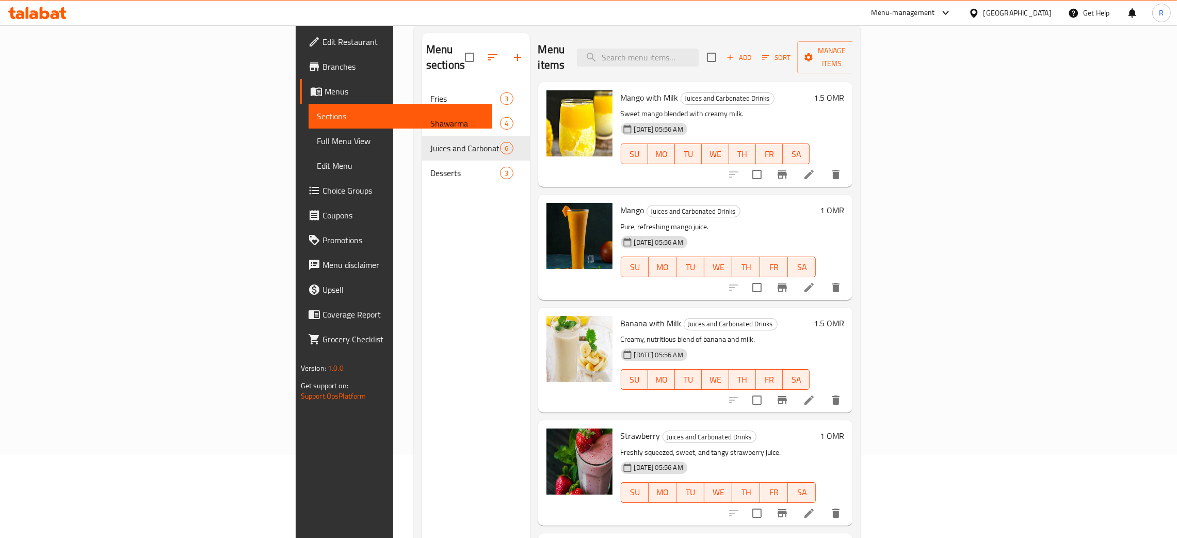
scroll to position [145, 0]
